Goal: Information Seeking & Learning: Learn about a topic

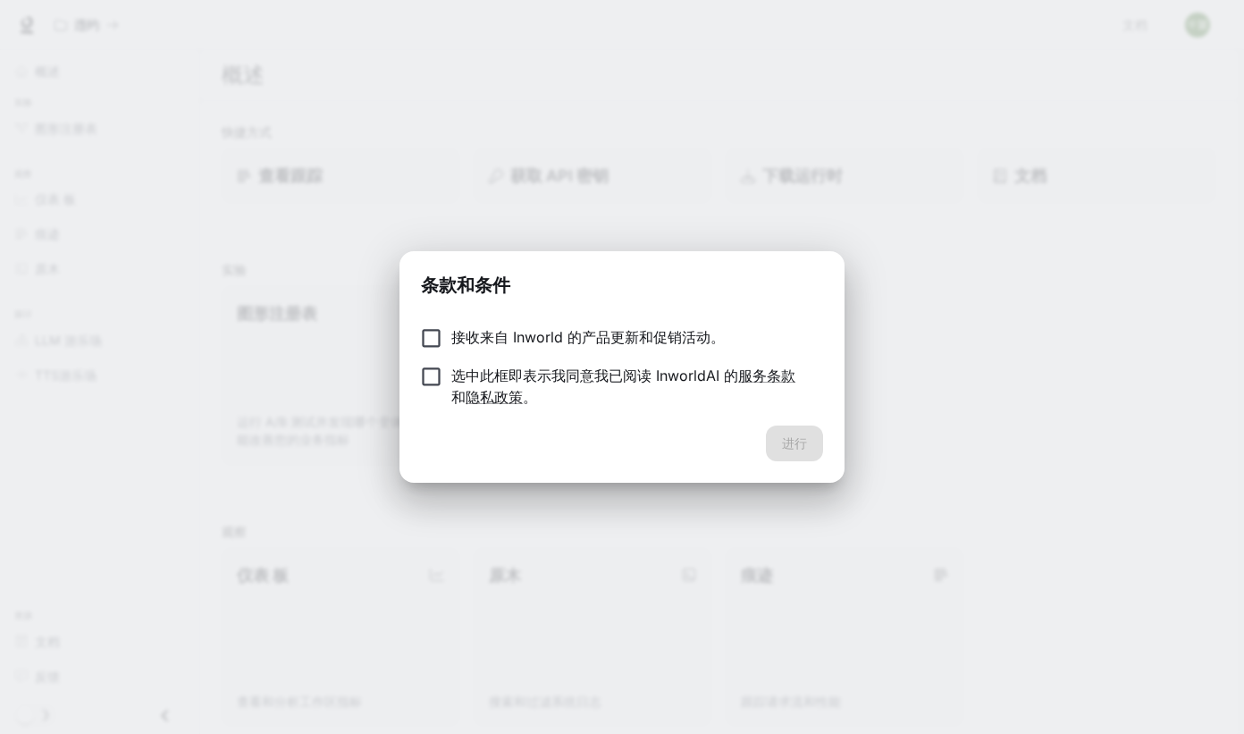
click at [524, 348] on label "接收来自 Inworld 的产品更新和促销活动。" at bounding box center [610, 338] width 398 height 24
click at [464, 342] on p "接收来自 Inworld 的产品更新和促销活动。" at bounding box center [587, 336] width 273 height 21
drag, startPoint x: 477, startPoint y: 341, endPoint x: 472, endPoint y: 371, distance: 30.0
click at [478, 343] on p "接收来自 Inworld 的产品更新和促销活动。" at bounding box center [587, 336] width 273 height 21
click at [470, 384] on p "选中此框即表示我同意我已阅读 InworldAI 的 服务条款 和 隐私政策 。" at bounding box center [629, 386] width 357 height 43
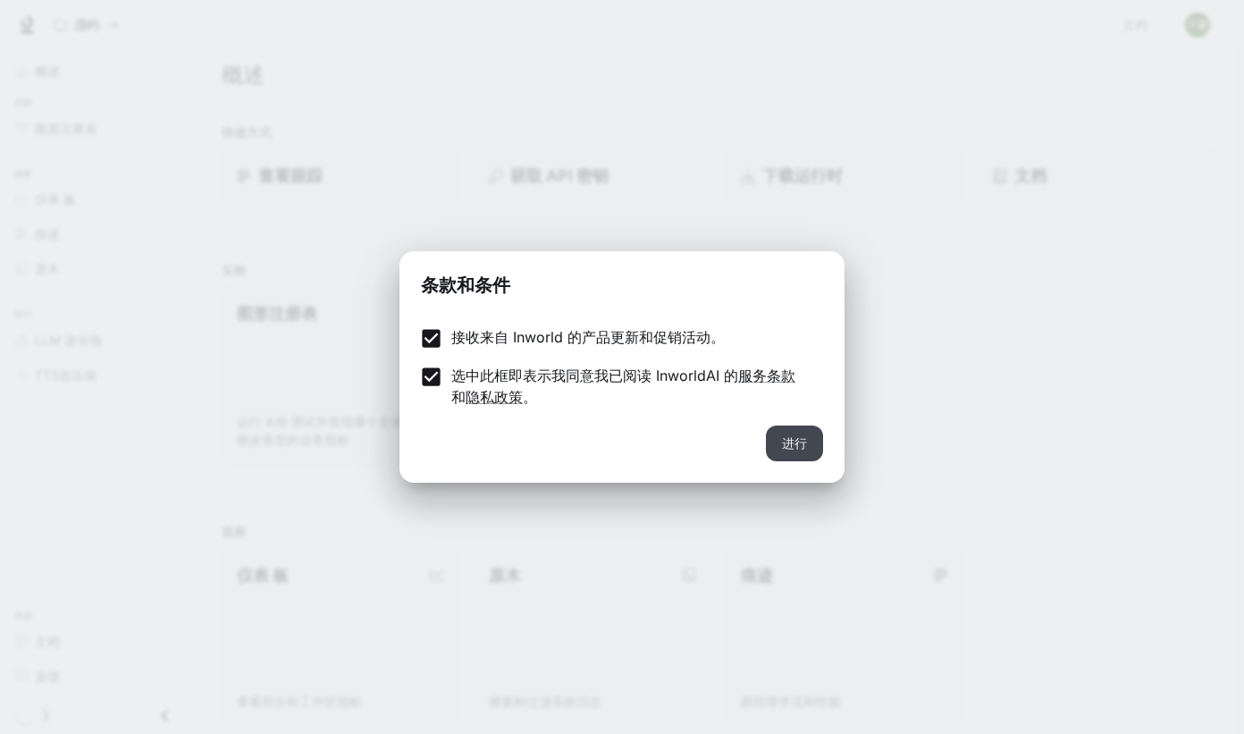
click at [777, 432] on button "进行" at bounding box center [794, 443] width 57 height 36
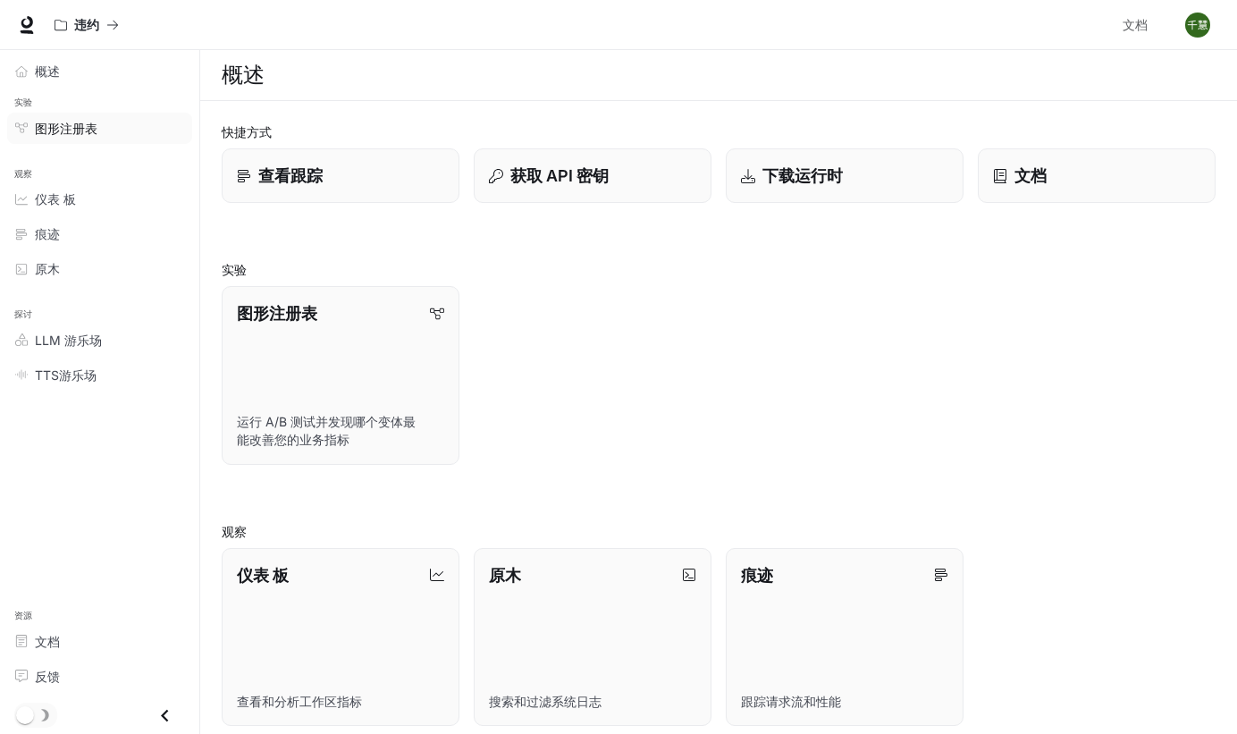
click at [83, 129] on span "图形注册表" at bounding box center [66, 128] width 63 height 19
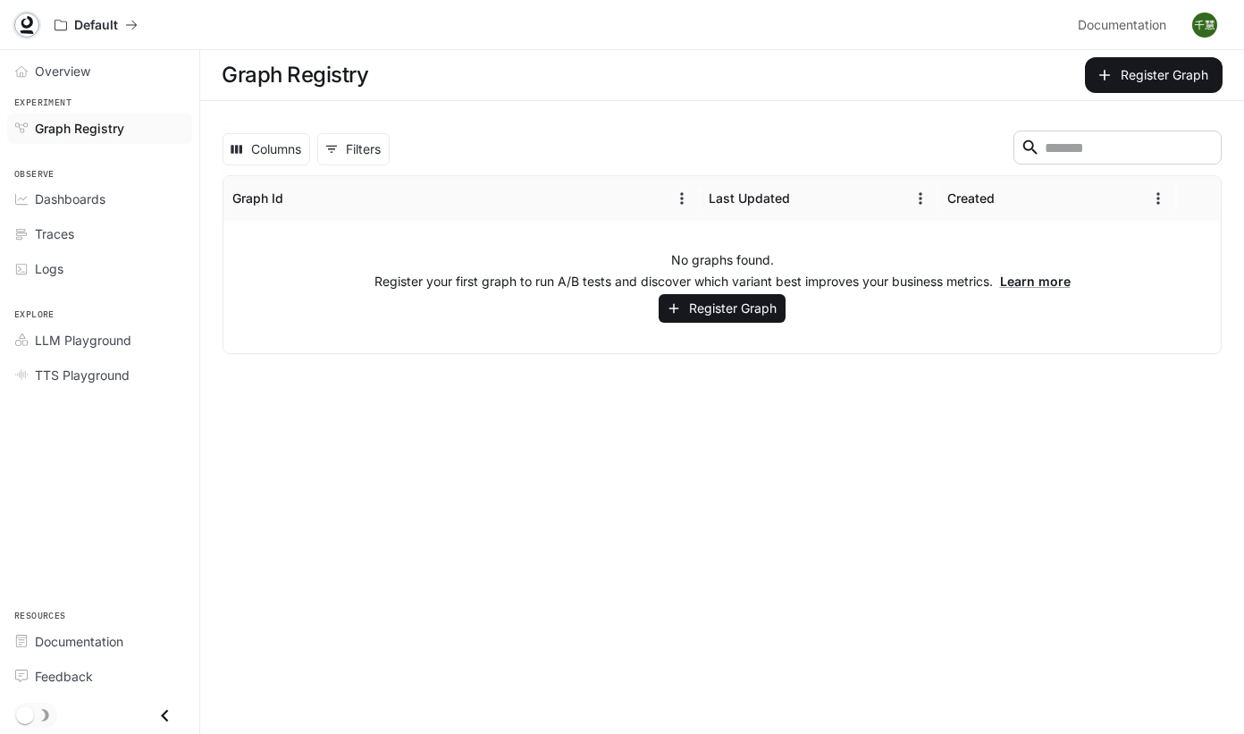
click at [27, 29] on icon at bounding box center [27, 25] width 18 height 18
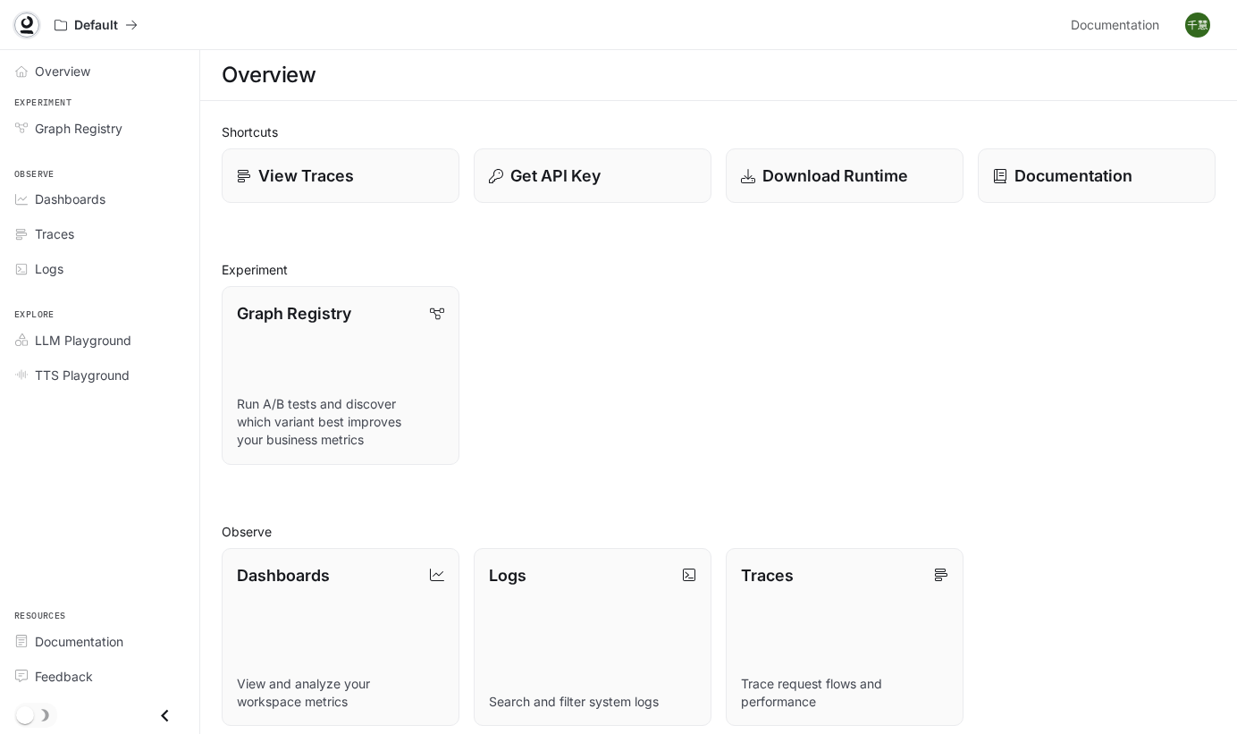
click at [19, 21] on icon at bounding box center [27, 25] width 18 height 18
click at [77, 231] on div "Traces" at bounding box center [109, 233] width 149 height 19
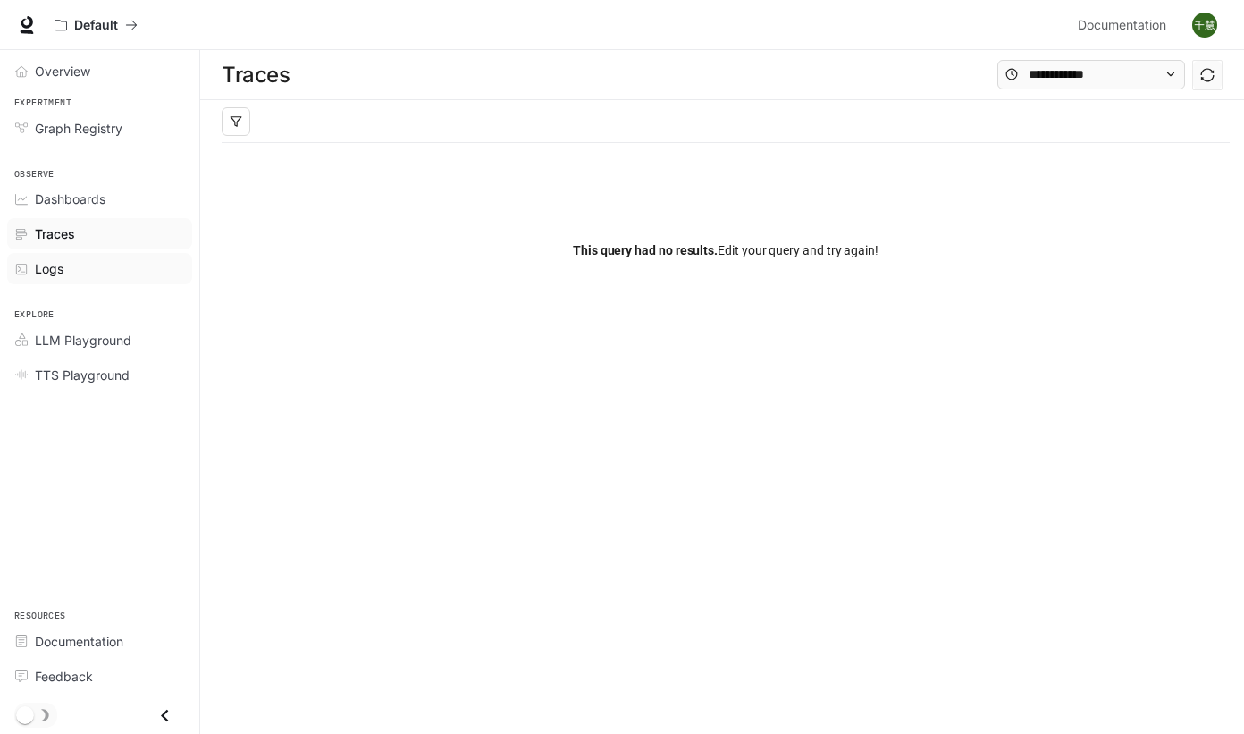
click at [89, 271] on div "Logs" at bounding box center [109, 268] width 149 height 19
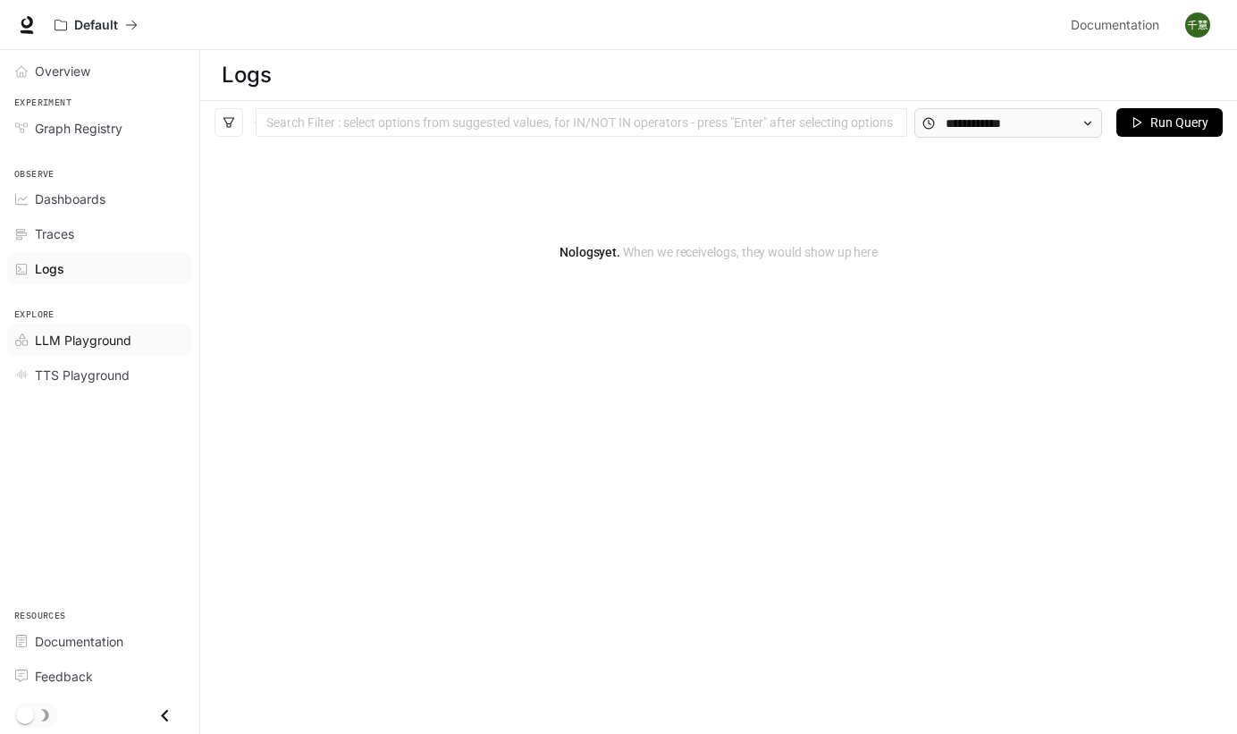
click at [113, 345] on span "LLM Playground" at bounding box center [83, 340] width 97 height 19
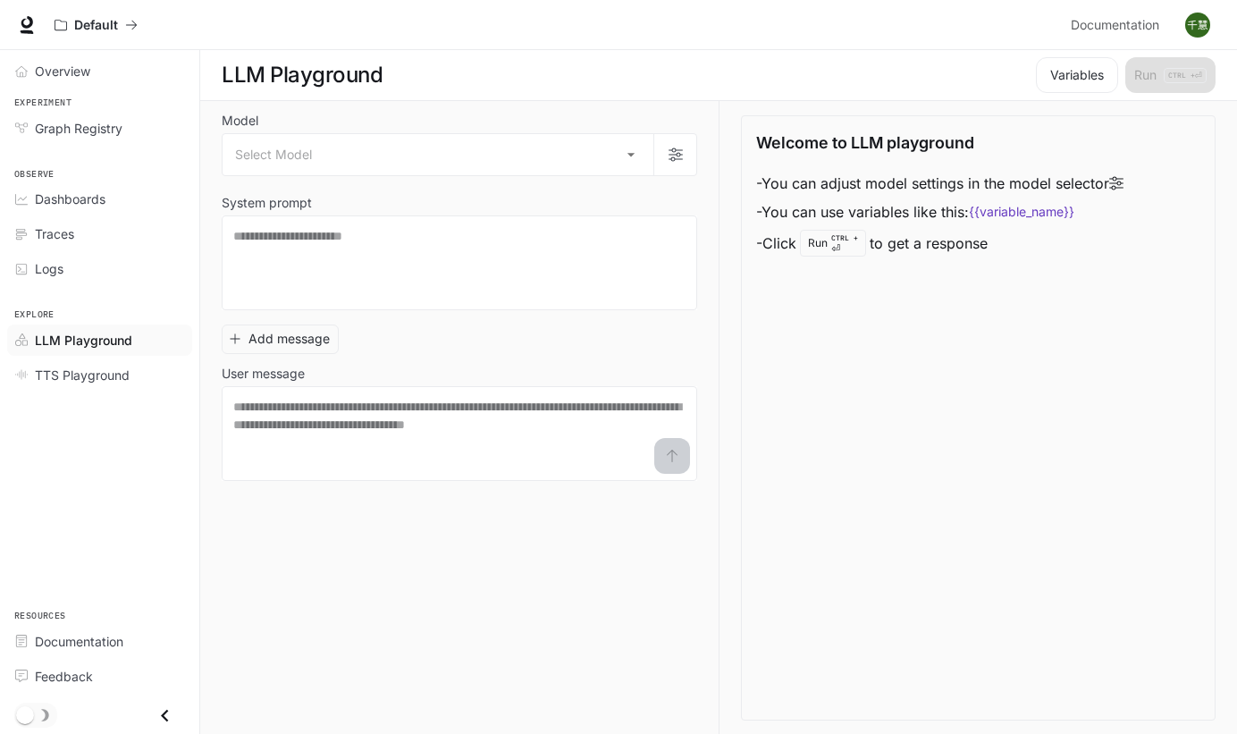
scroll to position [1, 0]
